Goal: Navigation & Orientation: Find specific page/section

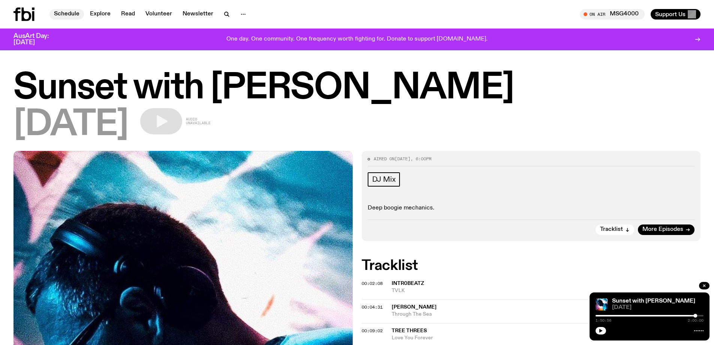
click at [66, 11] on link "Schedule" at bounding box center [66, 14] width 34 height 10
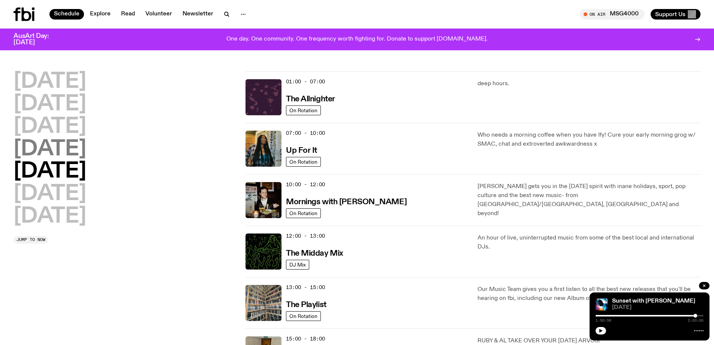
click at [70, 147] on h2 "[DATE]" at bounding box center [49, 149] width 73 height 21
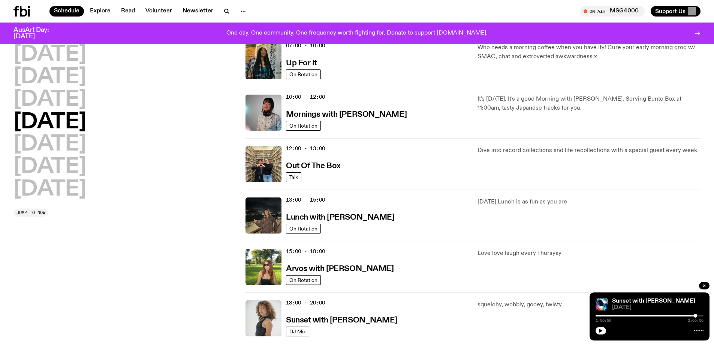
scroll to position [171, 0]
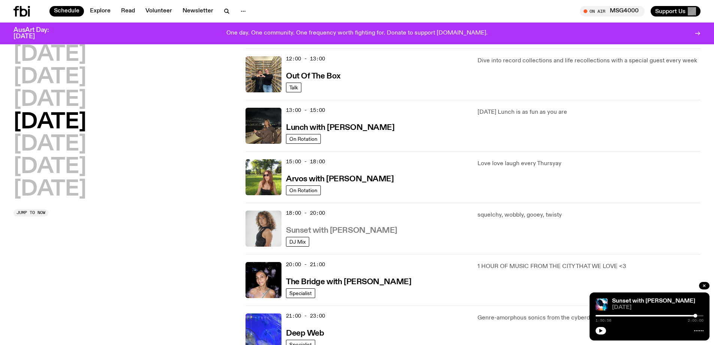
click at [304, 229] on h3 "Sunset with [PERSON_NAME]" at bounding box center [341, 230] width 111 height 8
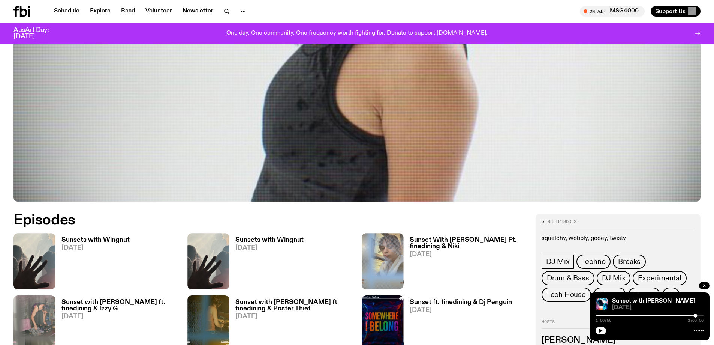
scroll to position [333, 0]
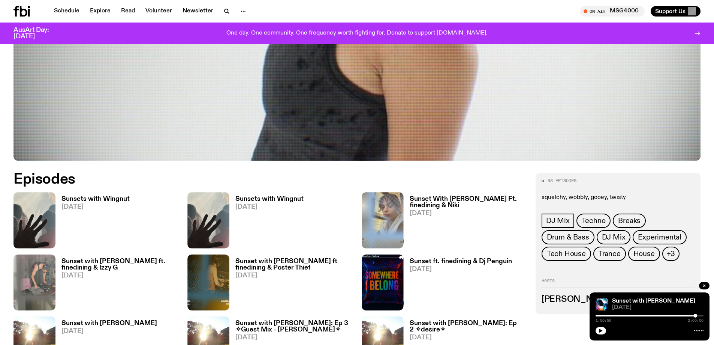
click at [95, 196] on h3 "Sunsets with Wingnut" at bounding box center [95, 199] width 68 height 6
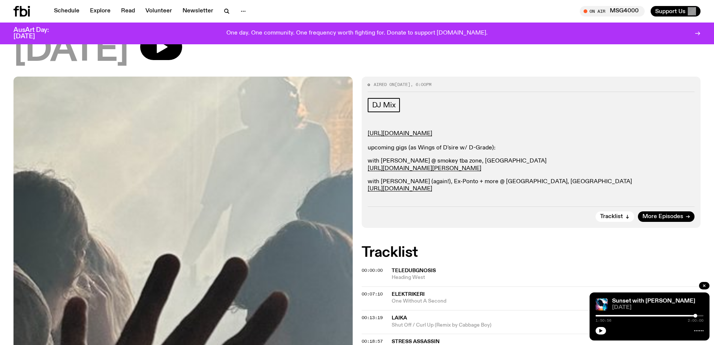
scroll to position [72, 0]
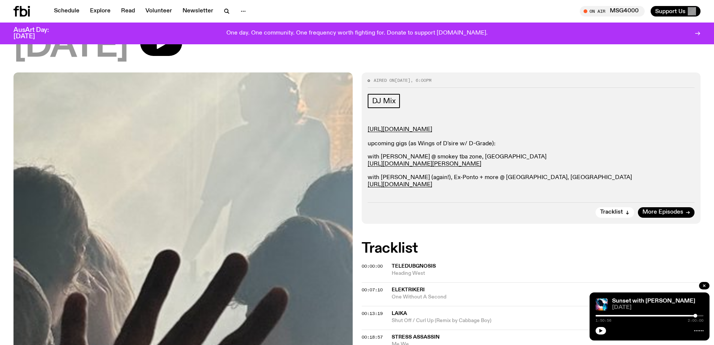
click at [183, 43] on div "AusArt Day: [DATE] One day. One community. One frequency worth fighting for. Do…" at bounding box center [356, 33] width 687 height 22
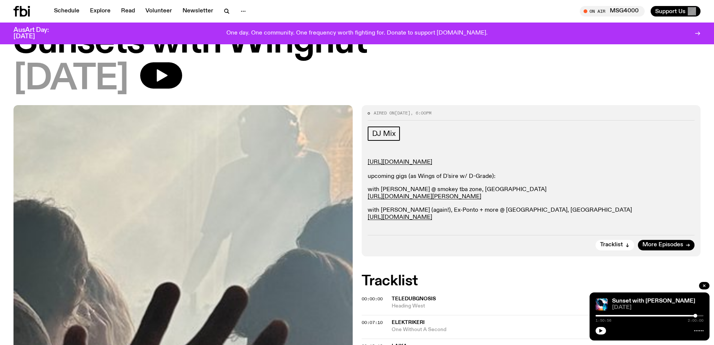
scroll to position [0, 0]
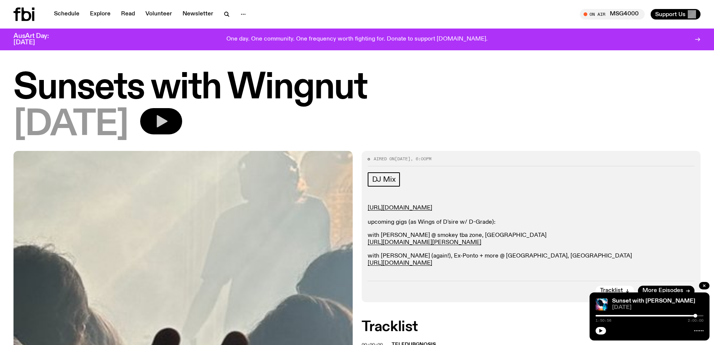
click at [168, 122] on icon "button" at bounding box center [162, 121] width 11 height 12
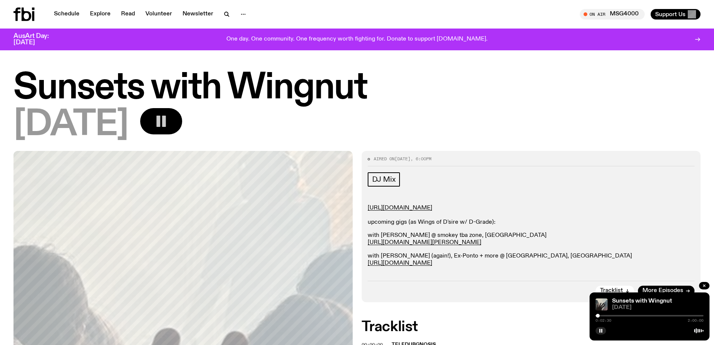
click at [598, 315] on div at bounding box center [598, 315] width 4 height 4
